Goal: Task Accomplishment & Management: Use online tool/utility

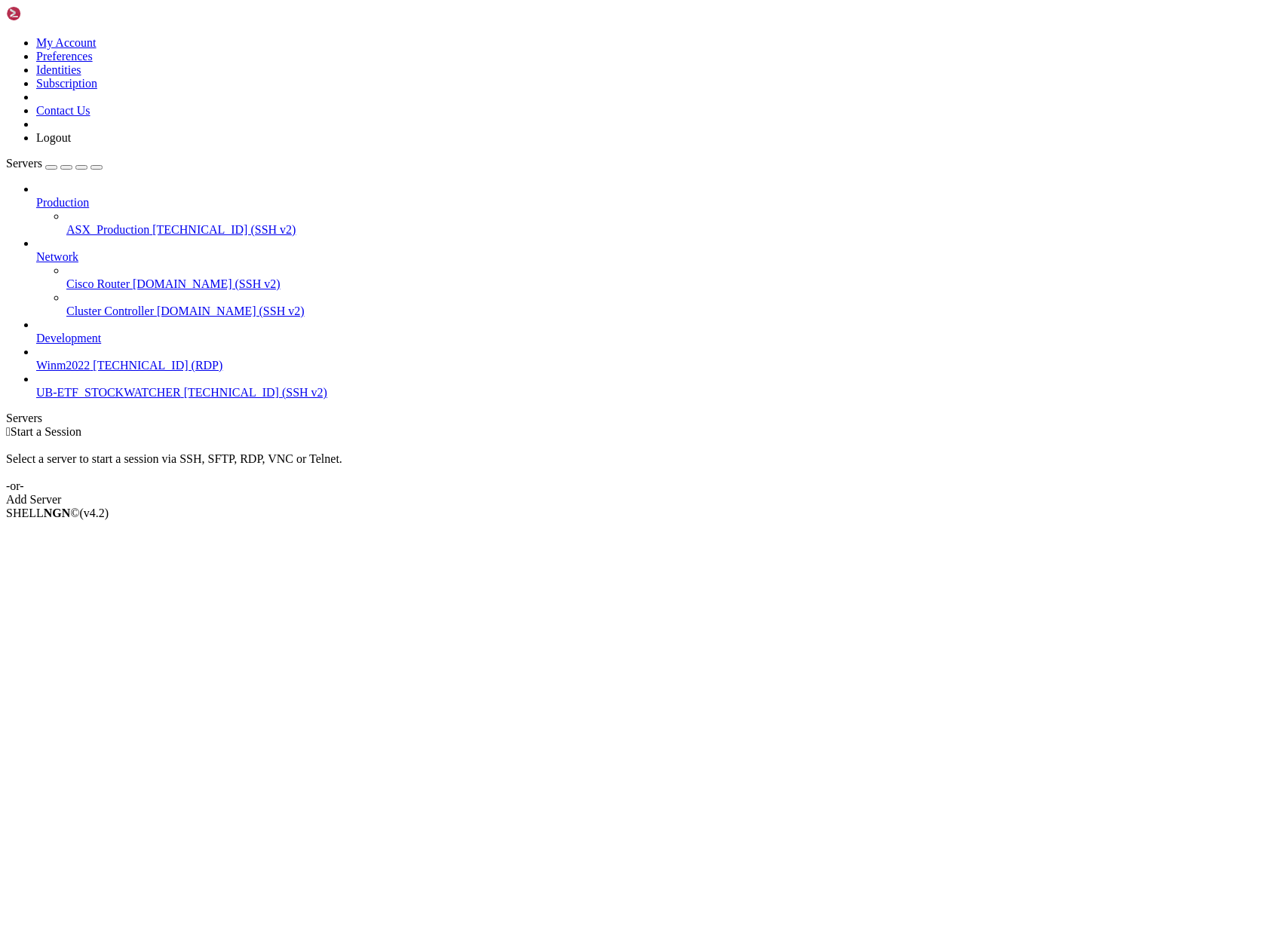
click at [83, 223] on span "ASX_Production" at bounding box center [108, 230] width 83 height 13
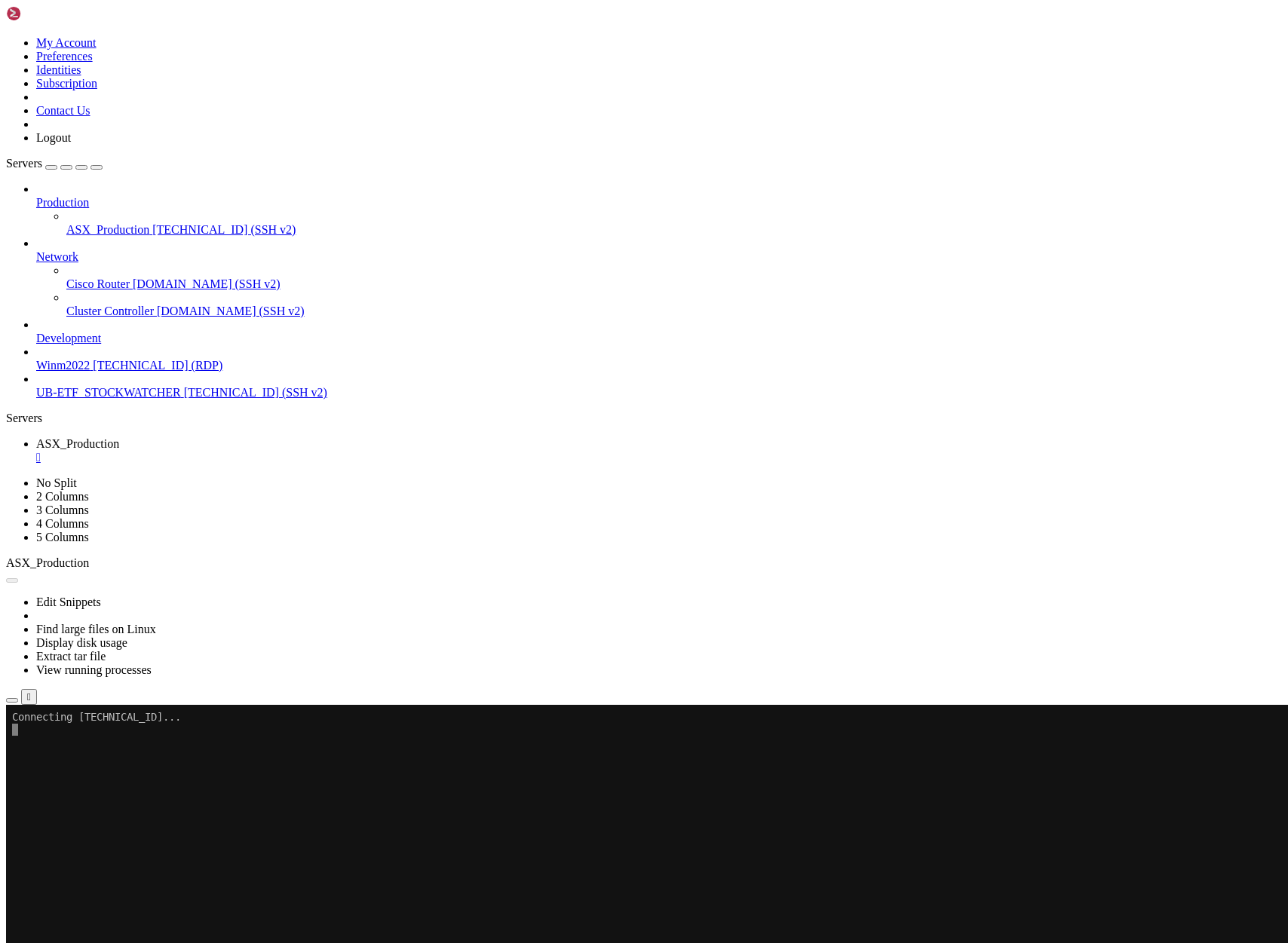
click at [12, 700] on icon "button" at bounding box center [12, 700] width 0 height 0
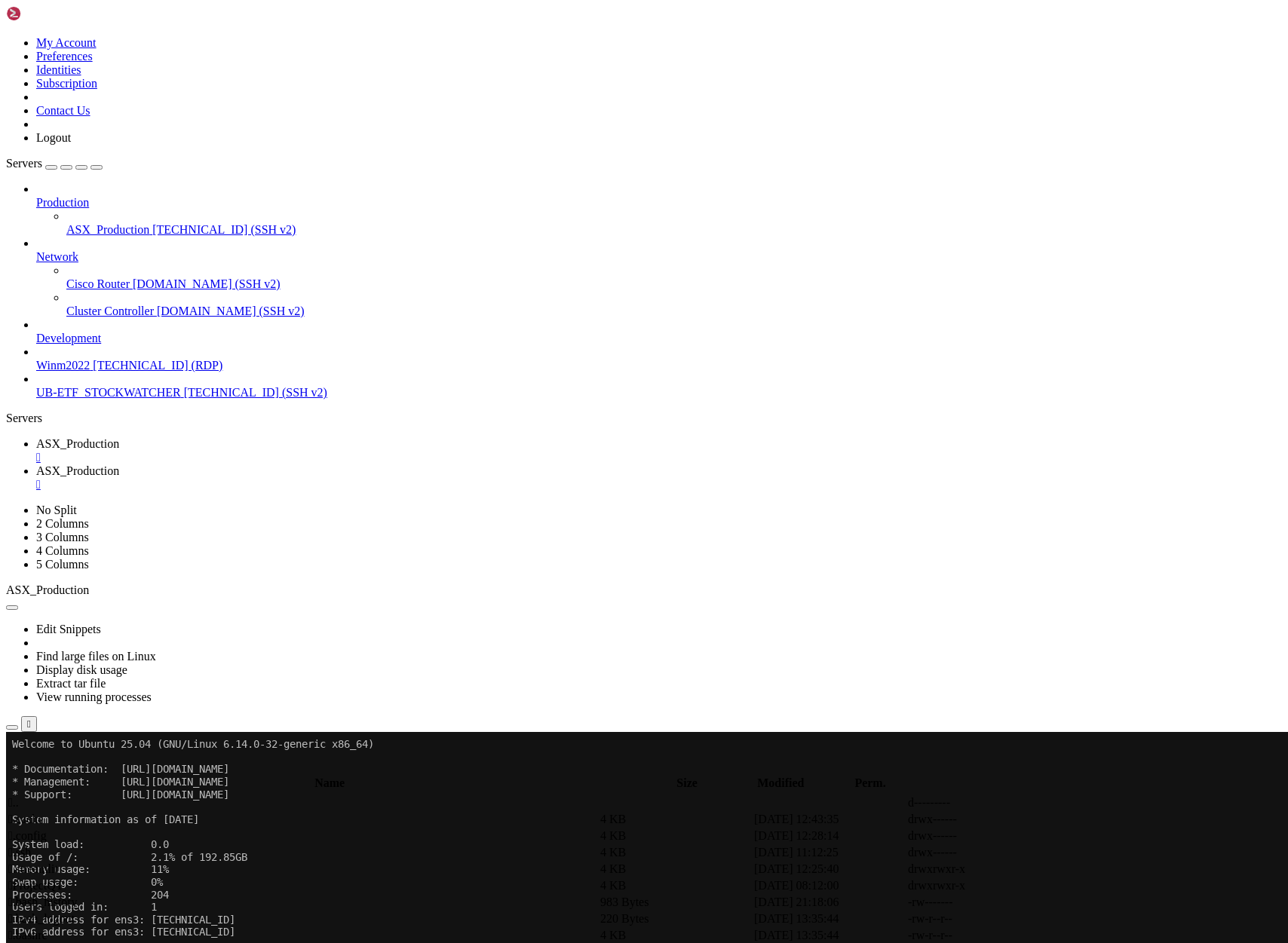
click at [63, 879] on span " ProjectQT" at bounding box center [36, 886] width 55 height 13
type input "/home/ubuntu/ProjectQT"
click at [119, 437] on span "ASX_Production" at bounding box center [78, 444] width 83 height 13
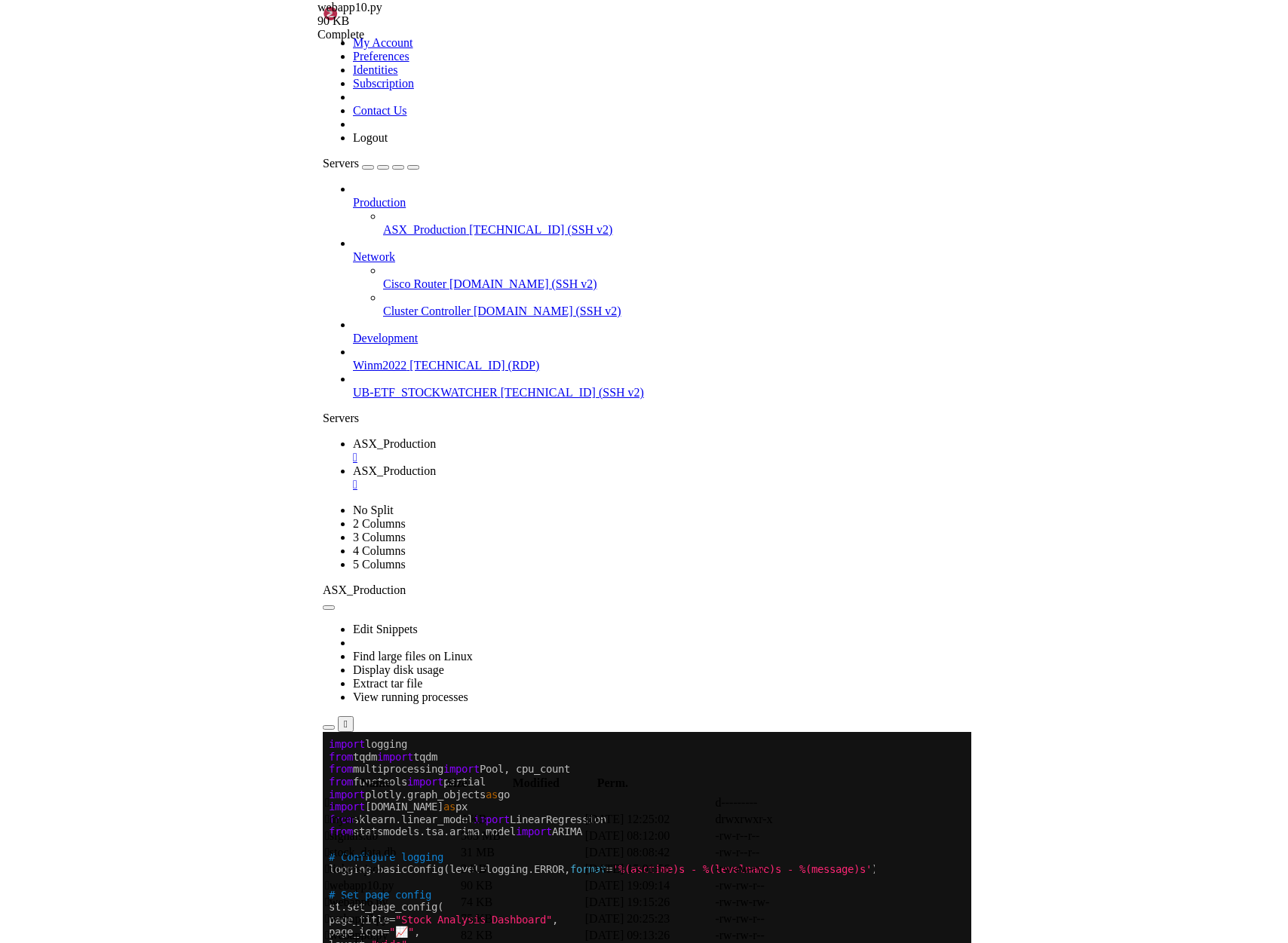
scroll to position [87, 0]
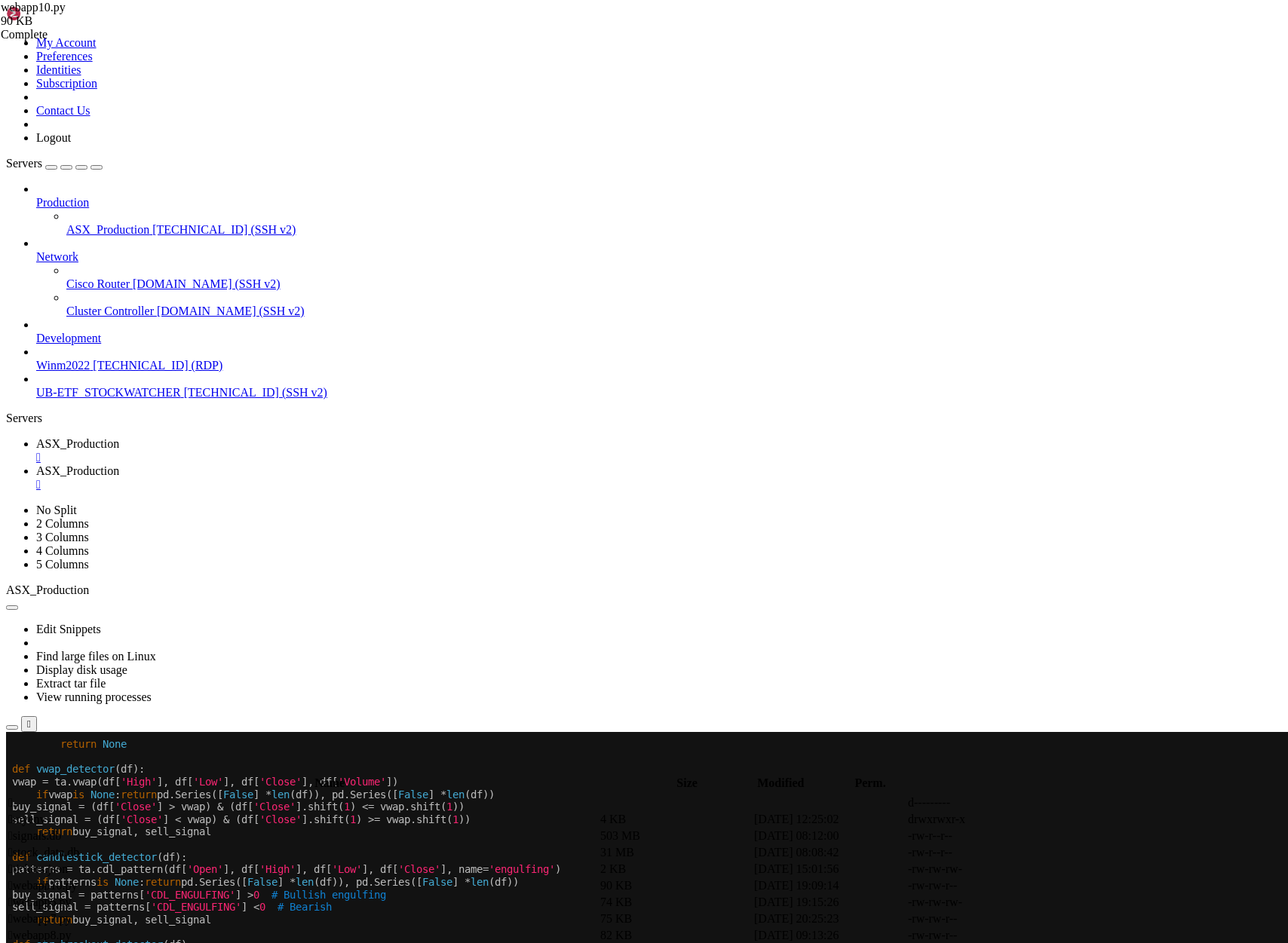
scroll to position [113, 0]
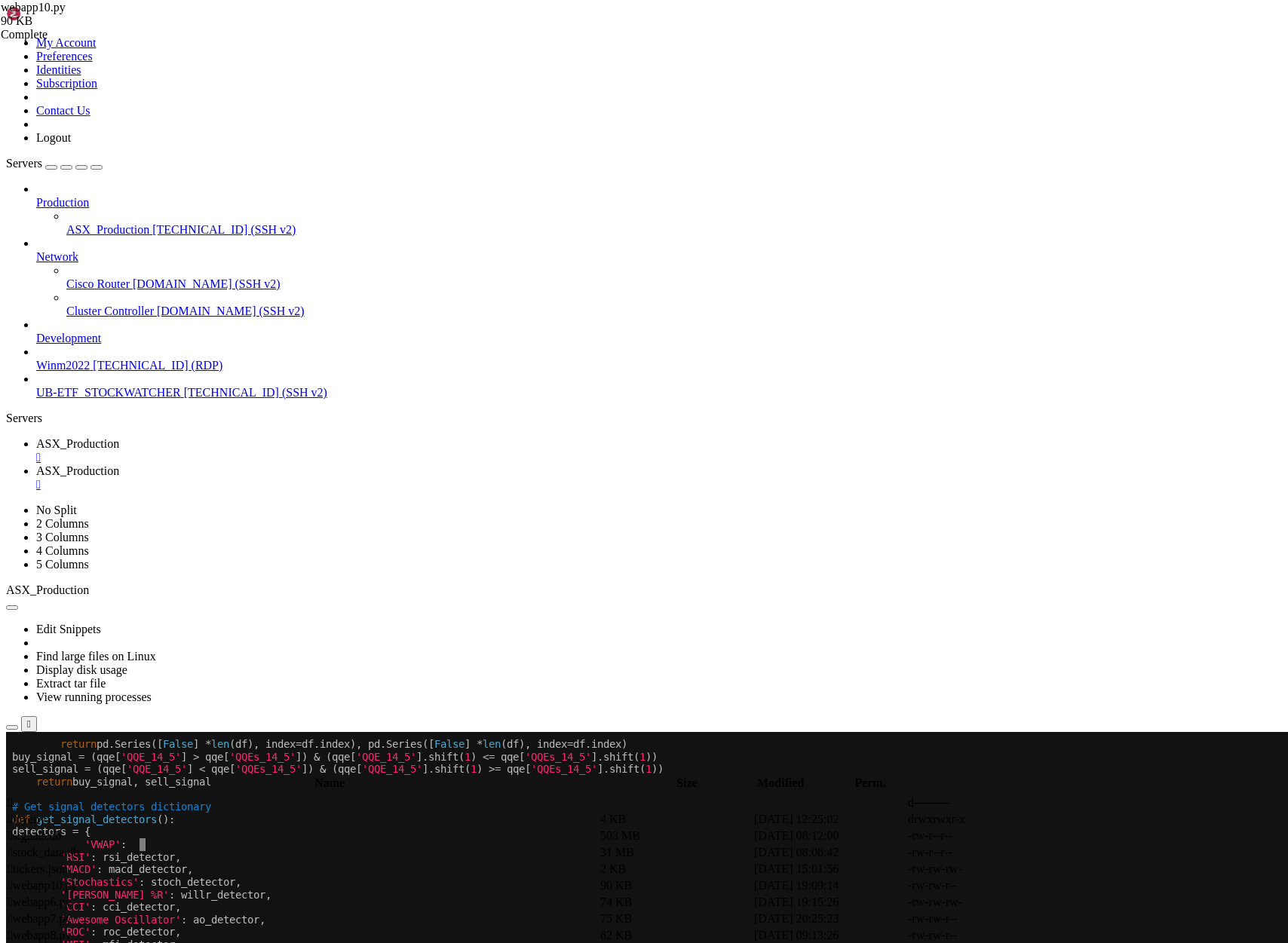
click at [12, 732] on div at bounding box center [8, 732] width 6 height 0
click at [812, 841] on x-row "'VWAP' : buy_signal = (rsi > 30 ) & (rsi.shift( 1 ) <= 30 ) & ( df[ 'Volu me' ]…" at bounding box center [555, 845] width 1085 height 13
drag, startPoint x: 808, startPoint y: 843, endPoint x: 480, endPoint y: 846, distance: 328.0
click at [480, 846] on x-row "'VWAP' : buy_signal = (rsi > 30 ) & (rsi.shift( 1 ) <= 30 ) & ( df[ 'Volu me' ]…" at bounding box center [555, 845] width 1085 height 13
click at [653, 857] on x-row "' RSI ' : rsi_detector," at bounding box center [555, 858] width 1085 height 13
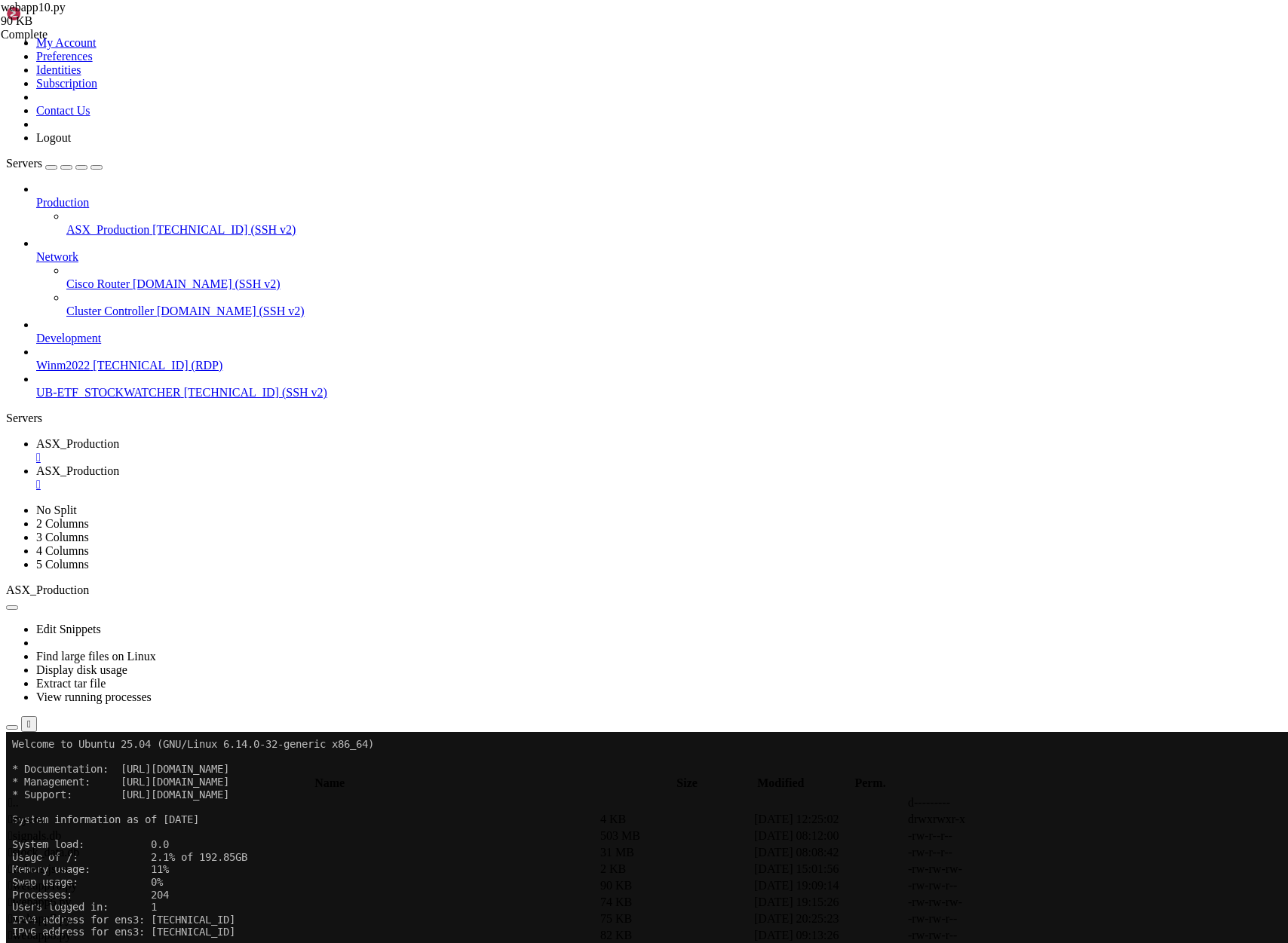
scroll to position [125, 0]
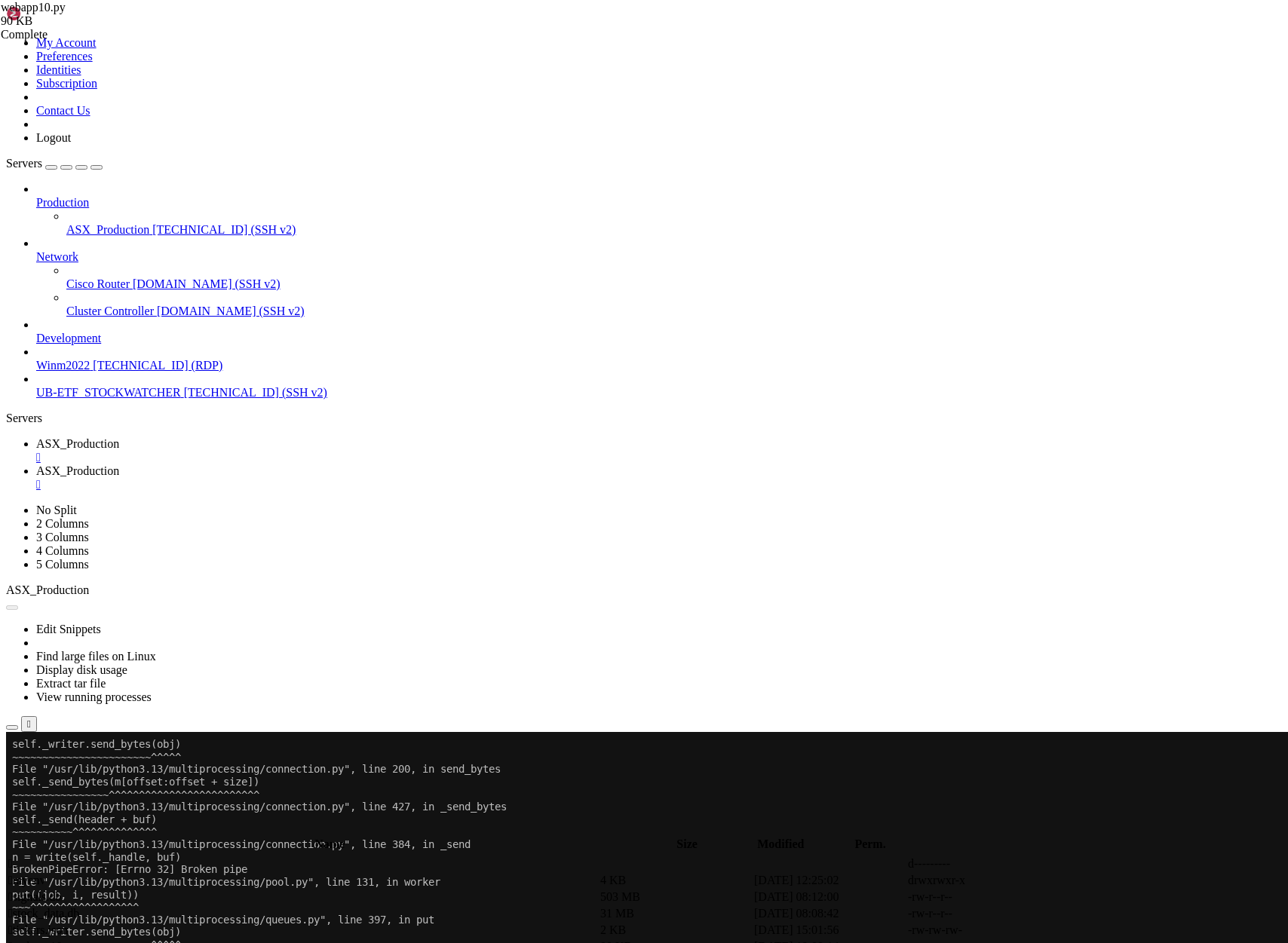
click at [370, 465] on link "ASX_Production " at bounding box center [659, 478] width 1246 height 28
click at [440, 478] on div "" at bounding box center [659, 484] width 1246 height 14
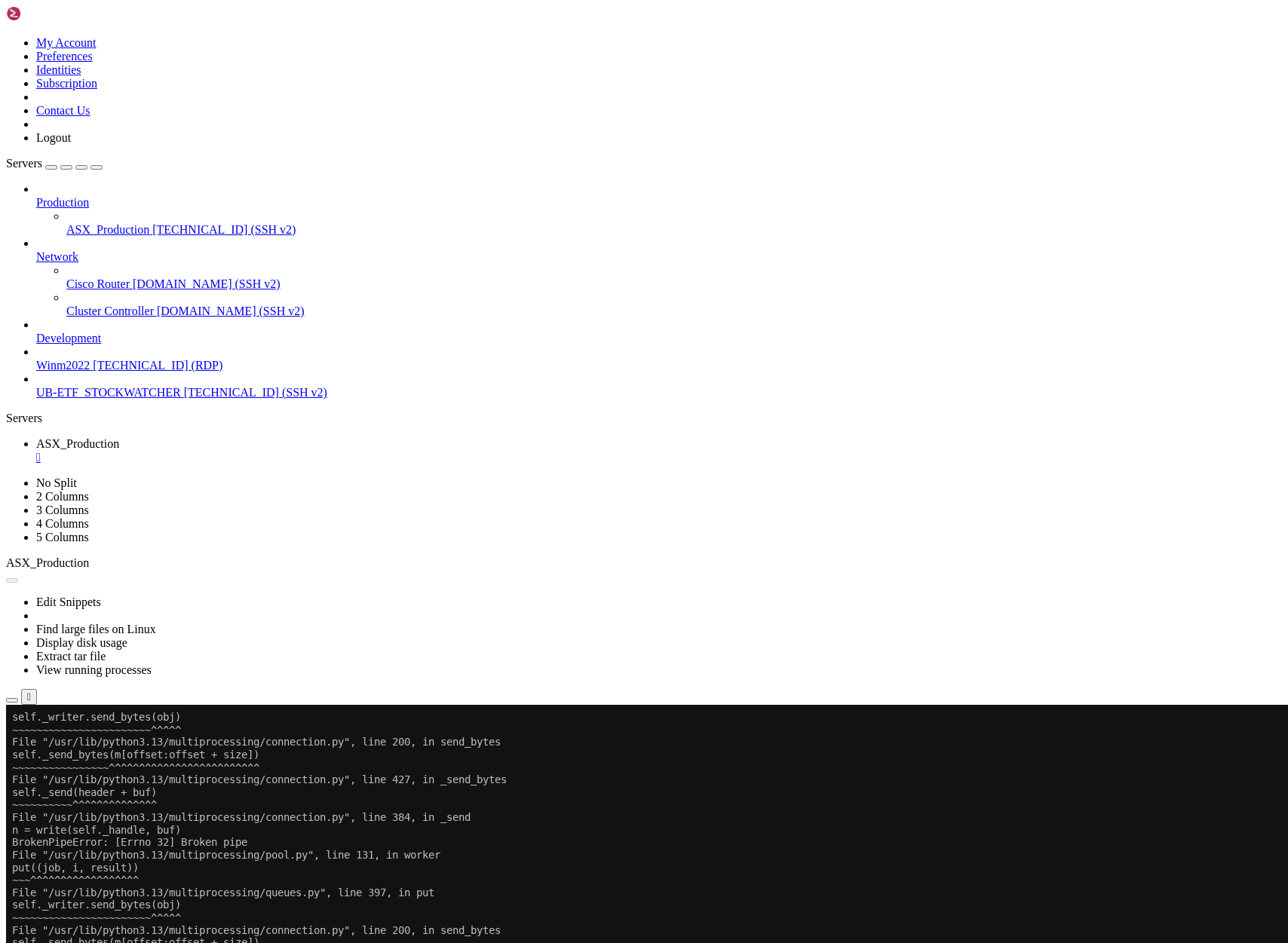
click at [66, 747] on button "Reconnect" at bounding box center [36, 755] width 61 height 16
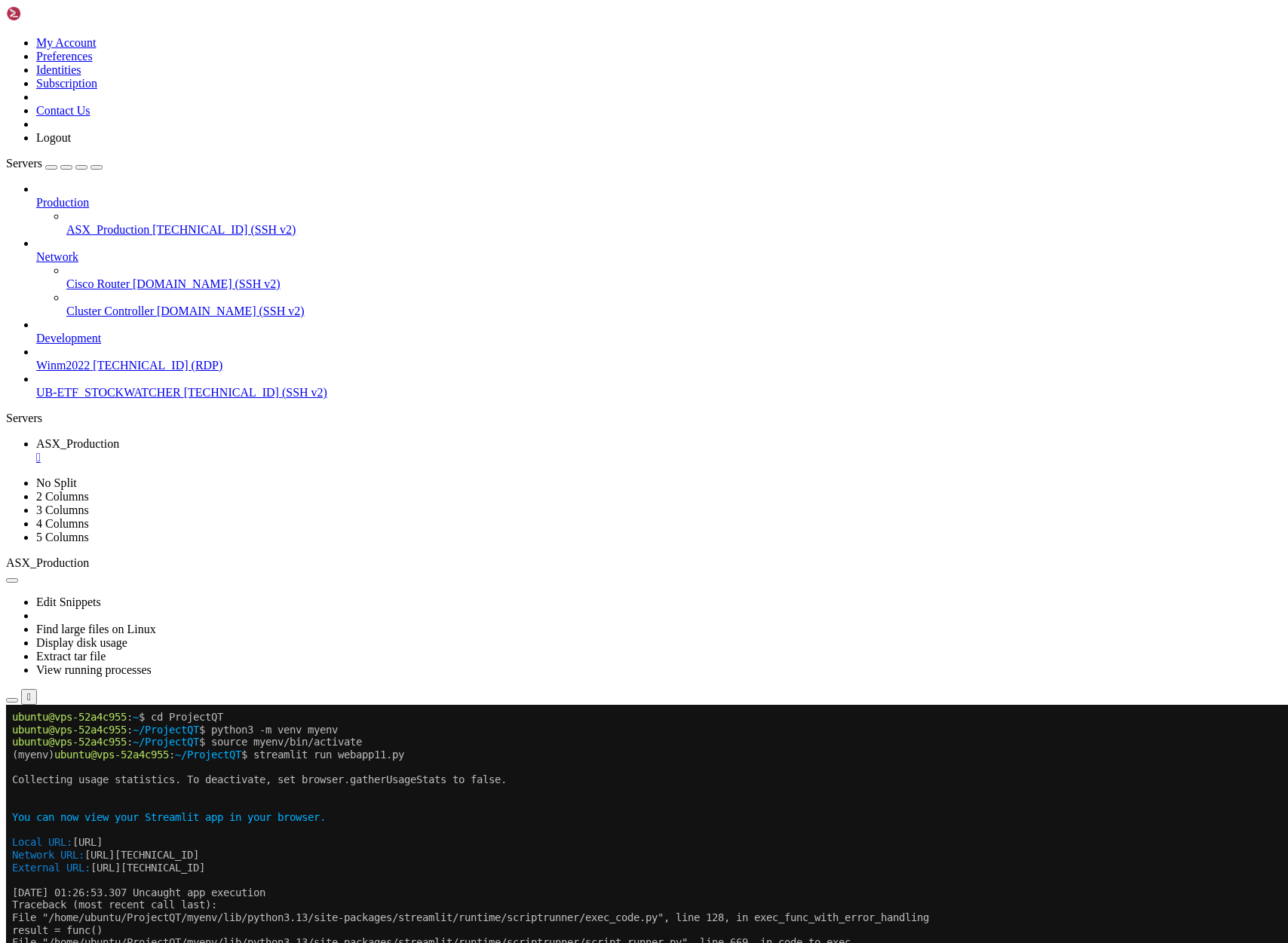
click at [100, 223] on span "ASX_Production" at bounding box center [108, 230] width 83 height 13
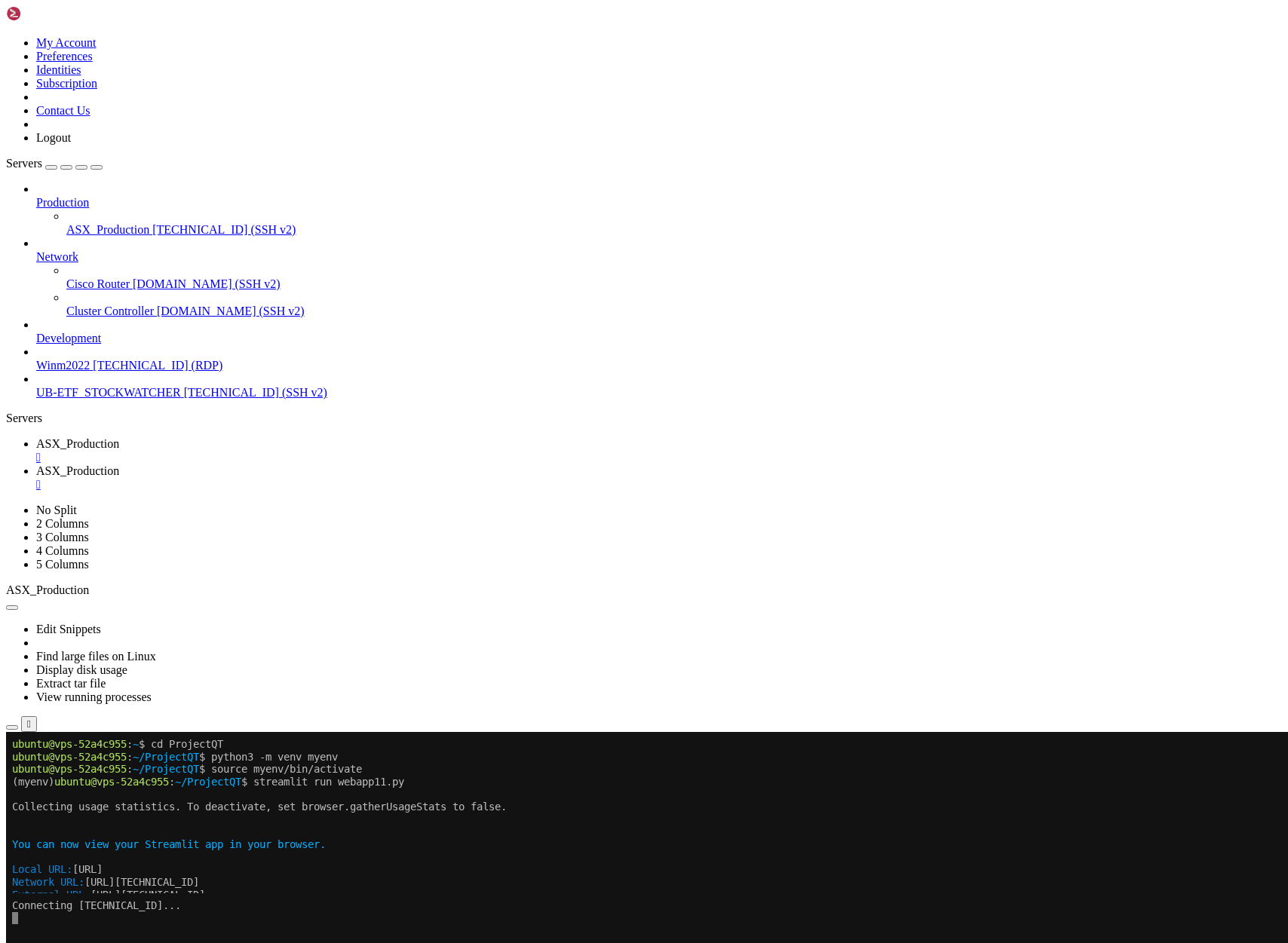
scroll to position [0, 0]
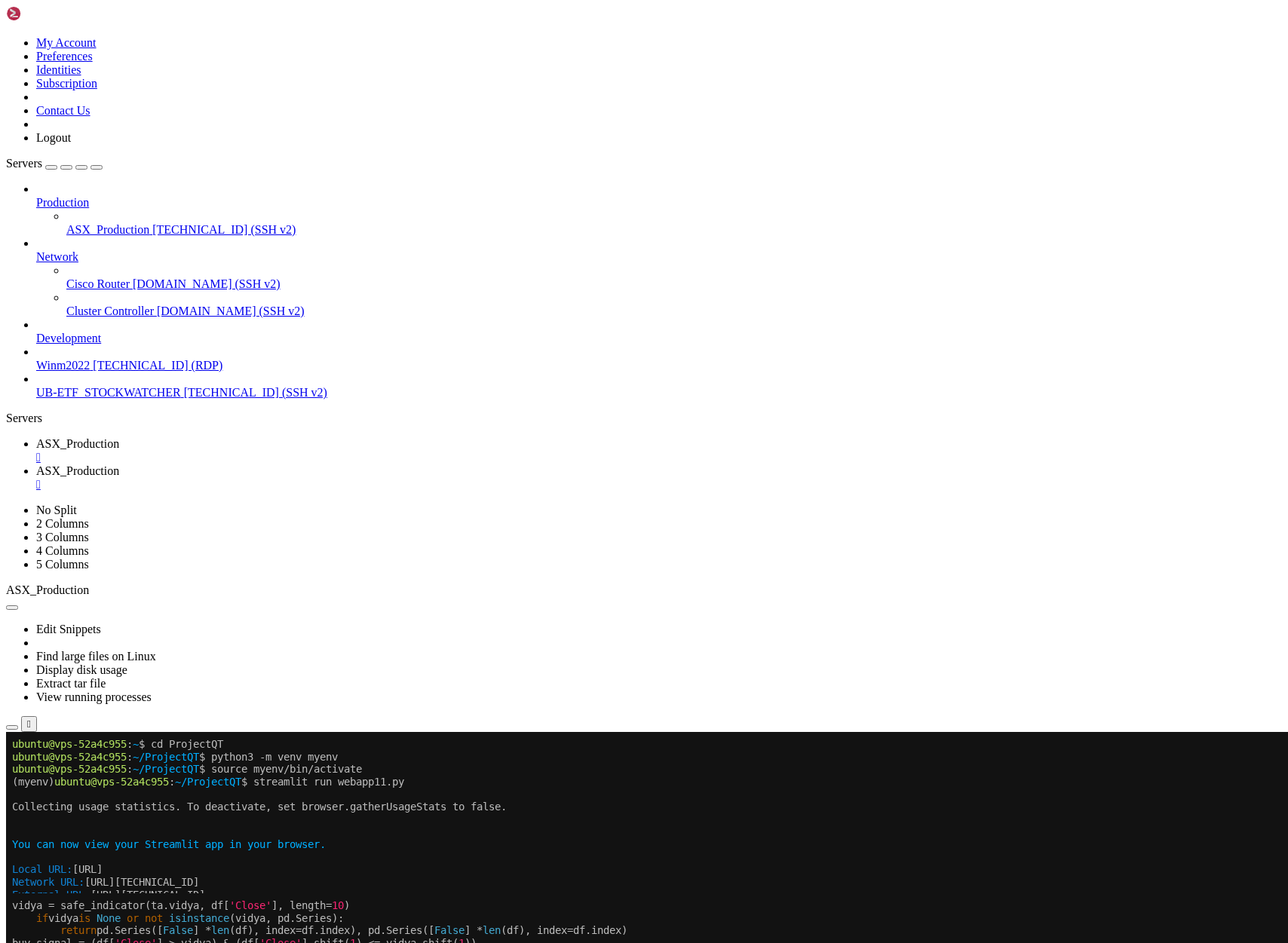
drag, startPoint x: 39, startPoint y: 1694, endPoint x: 231, endPoint y: 1690, distance: 192.0
click at [119, 437] on span "ASX_Production" at bounding box center [78, 444] width 83 height 13
